Goal: Task Accomplishment & Management: Complete application form

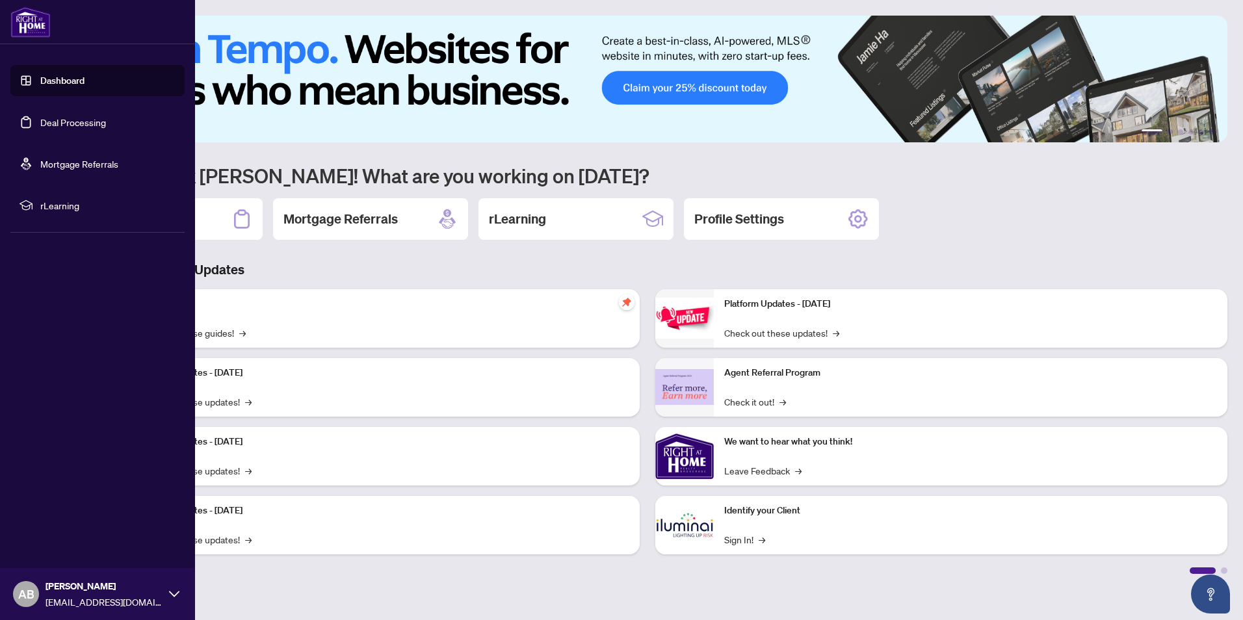
click at [73, 116] on link "Deal Processing" at bounding box center [73, 122] width 66 height 12
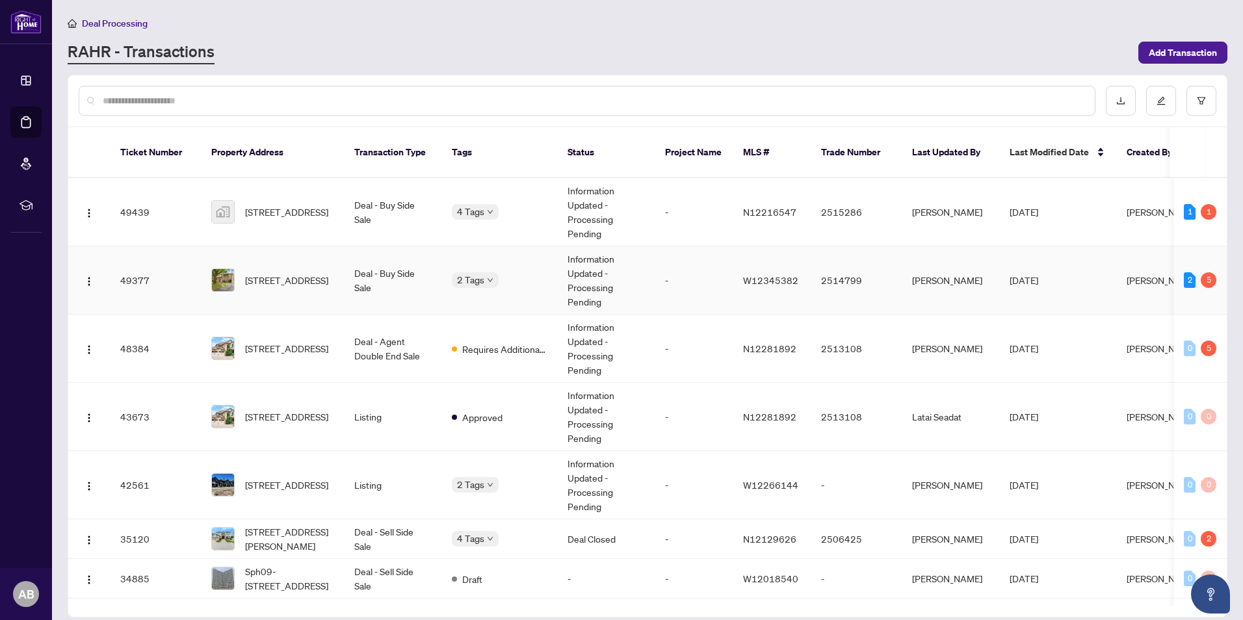
click at [531, 256] on td "2 Tags" at bounding box center [500, 280] width 116 height 68
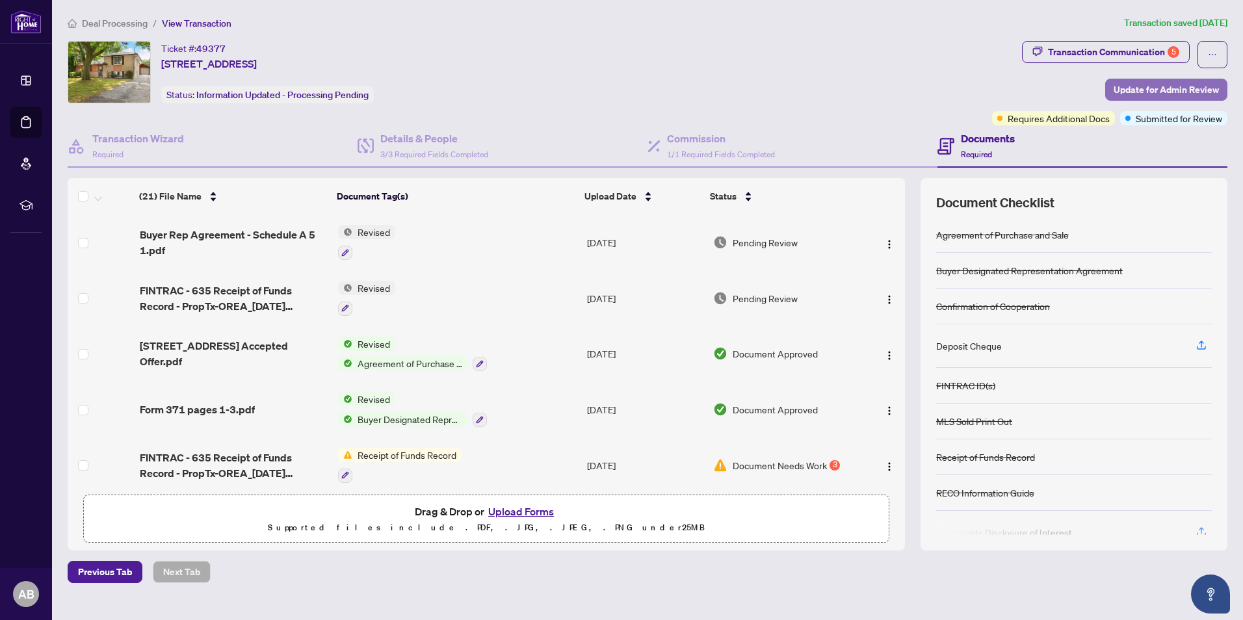
click at [1141, 86] on span "Update for Admin Review" at bounding box center [1166, 89] width 105 height 21
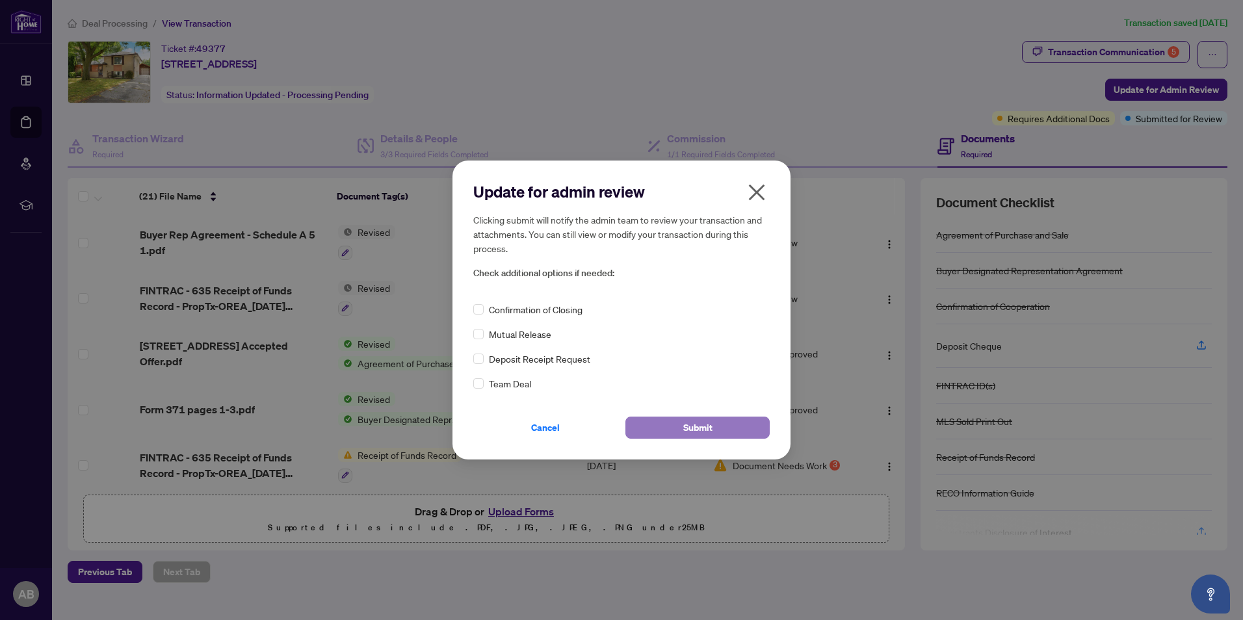
click at [728, 428] on button "Submit" at bounding box center [698, 428] width 144 height 22
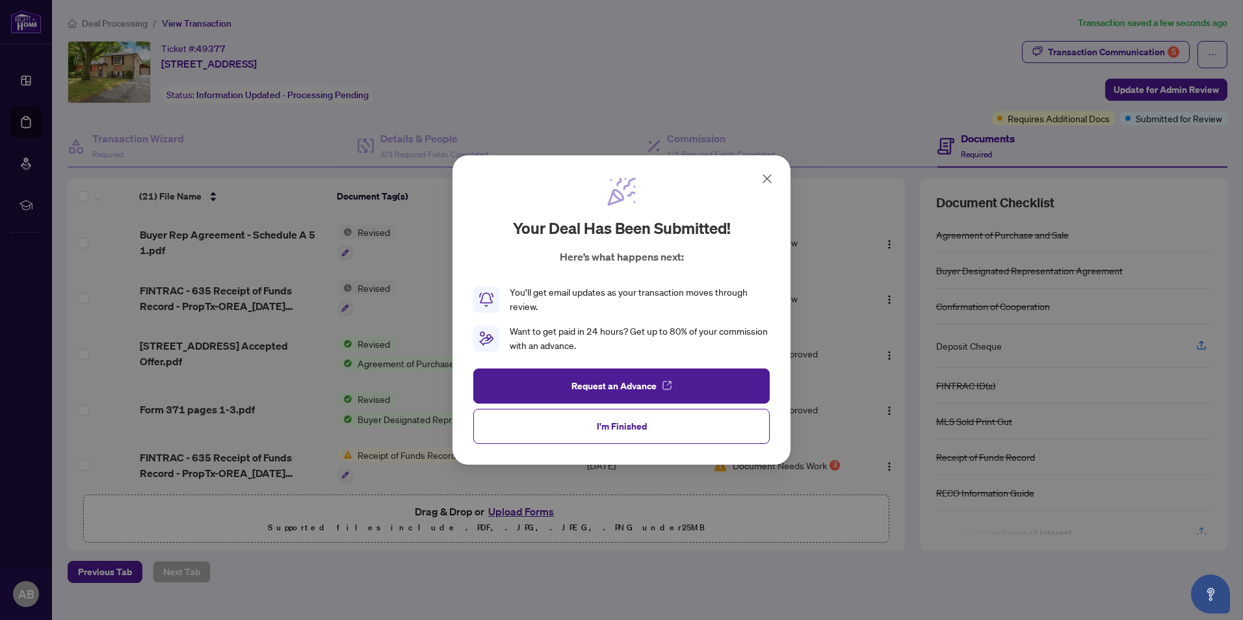
click at [664, 421] on button "I'm Finished" at bounding box center [621, 426] width 297 height 35
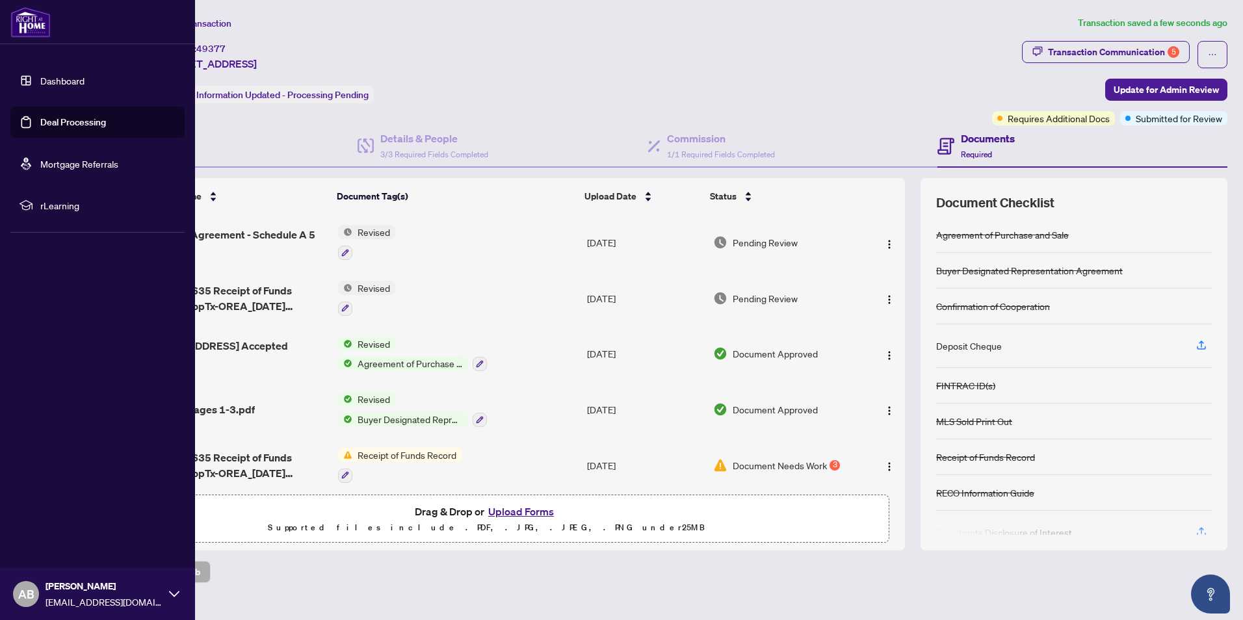
click at [23, 27] on img at bounding box center [30, 22] width 40 height 31
